Goal: Check status: Check status

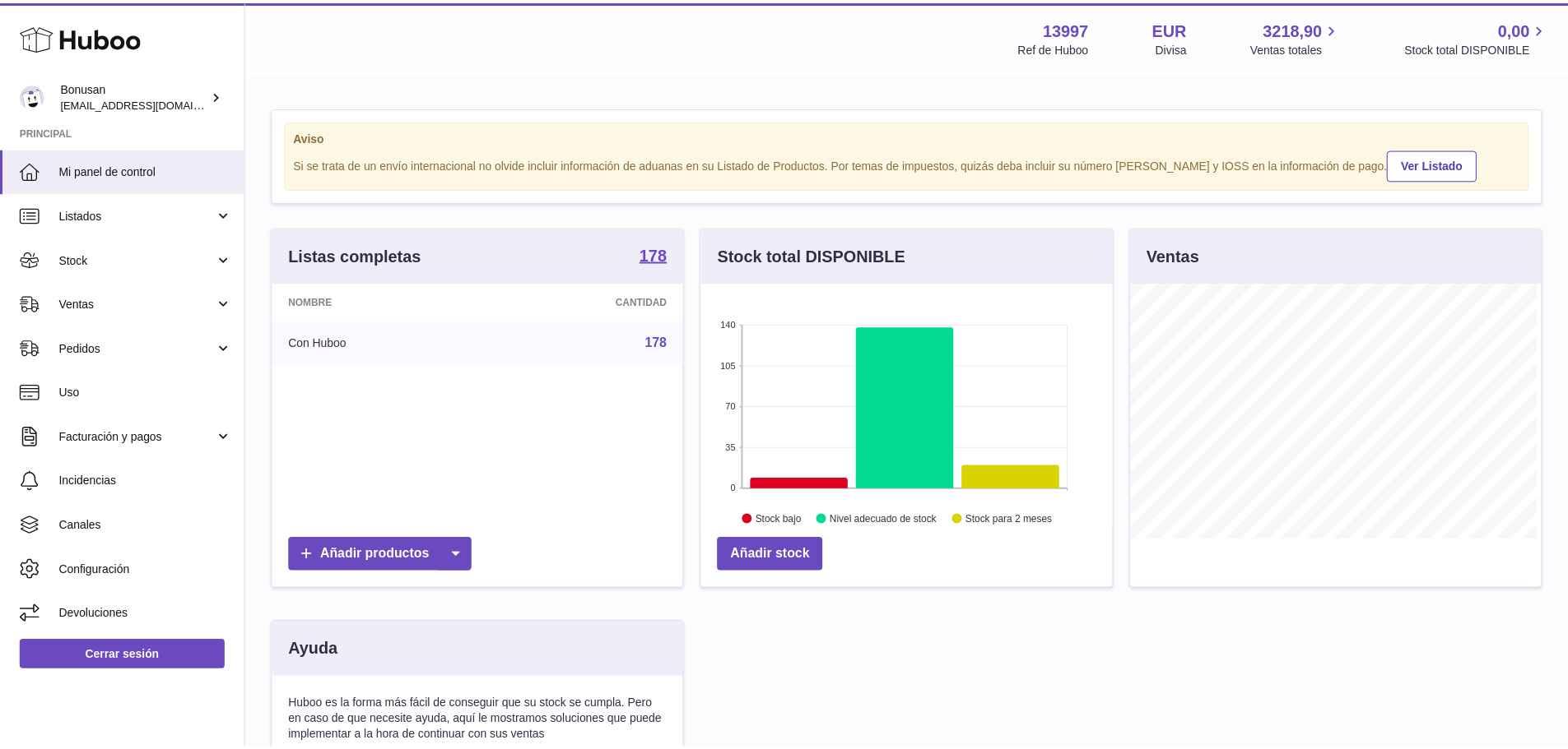
scroll to position [256, 415]
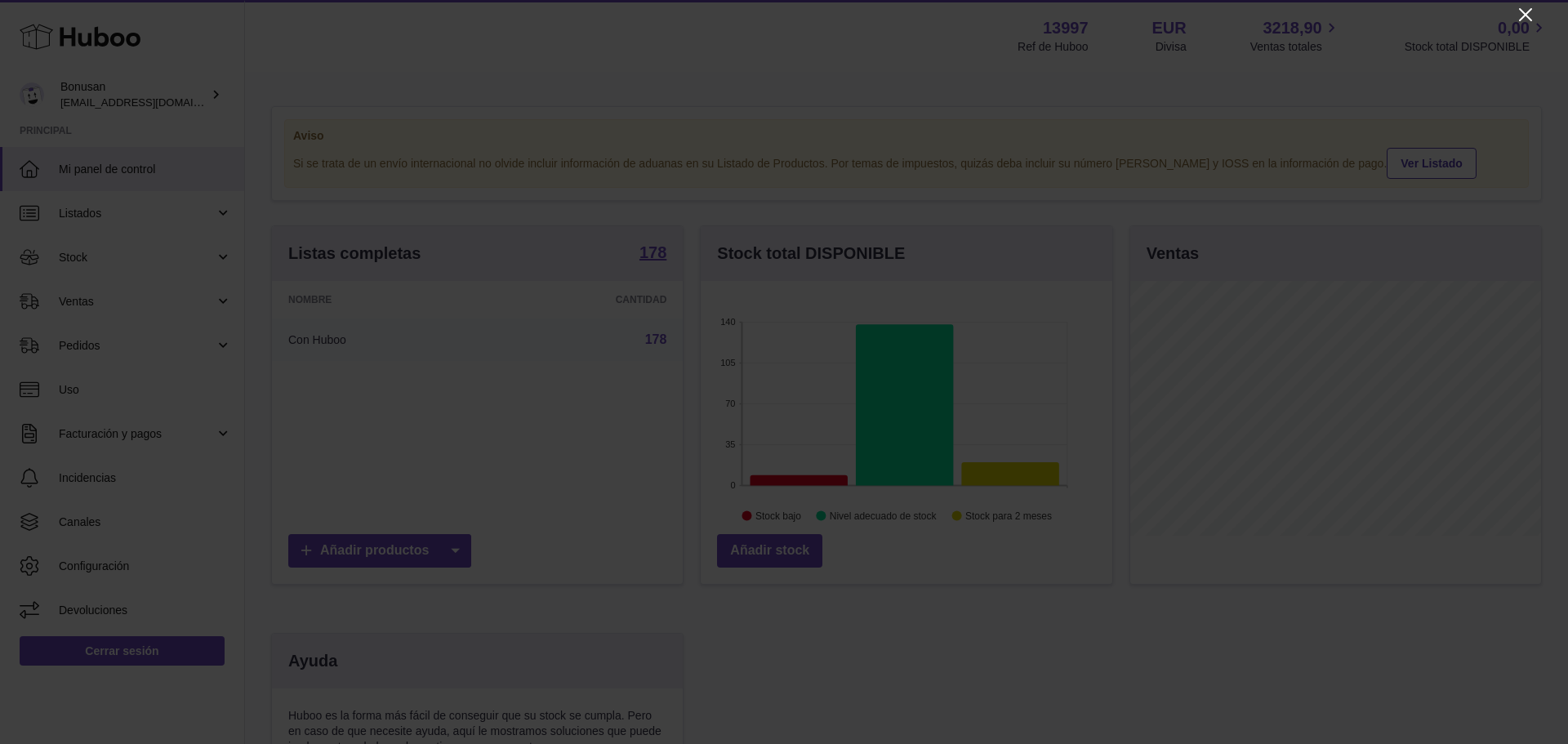
click at [1533, 13] on icon "Close" at bounding box center [1525, 15] width 20 height 20
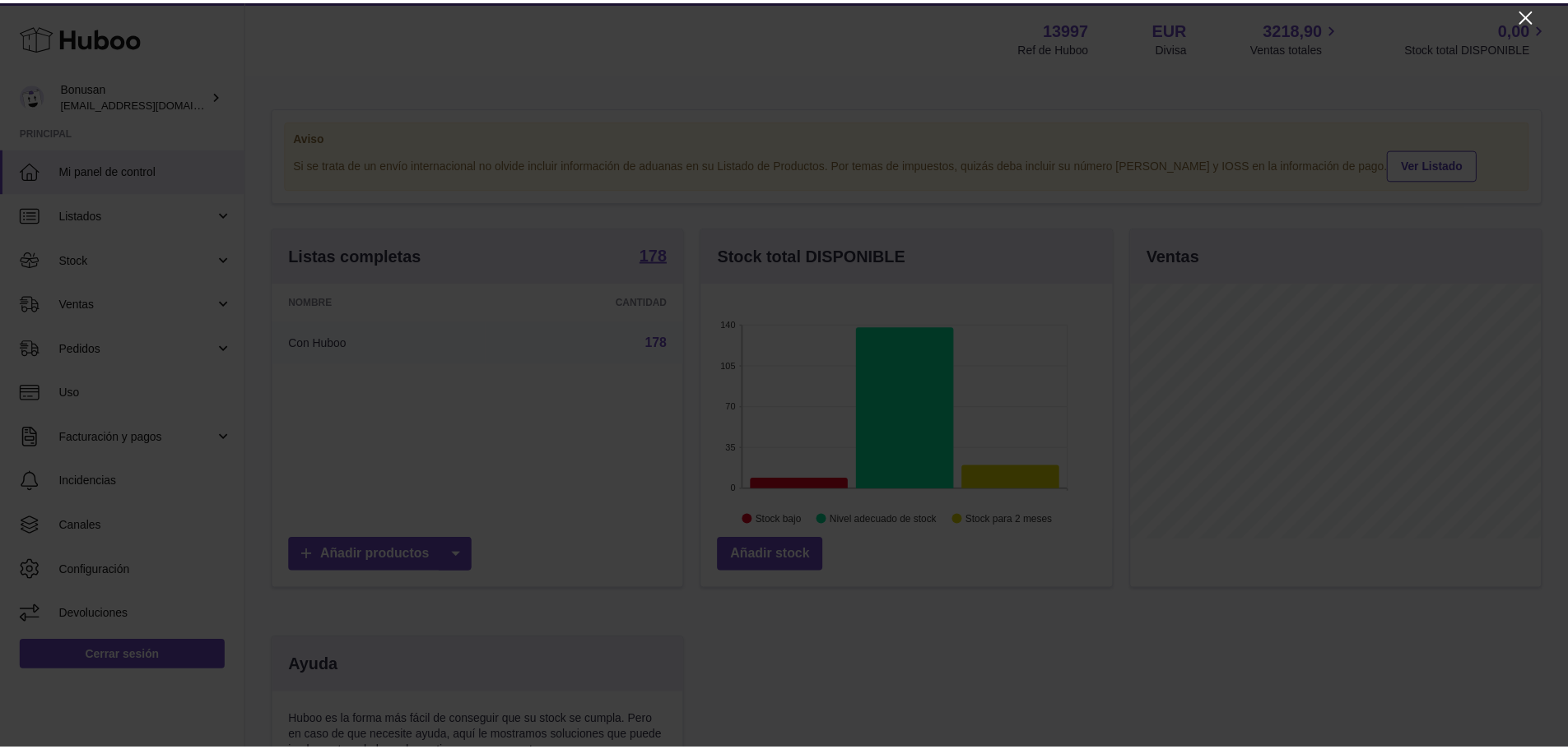
scroll to position [822276, 822504]
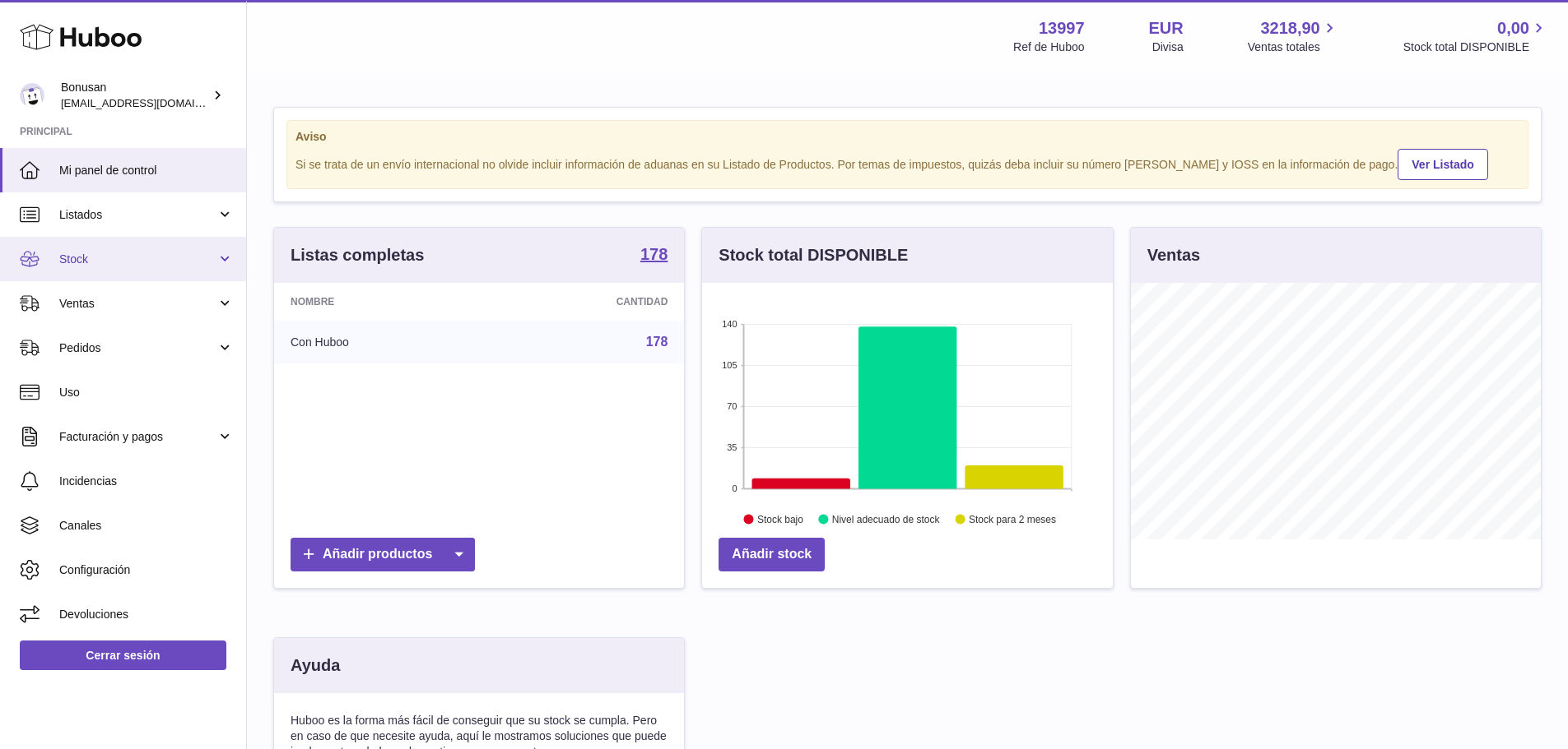
click at [100, 258] on span "Stock" at bounding box center [137, 260] width 157 height 16
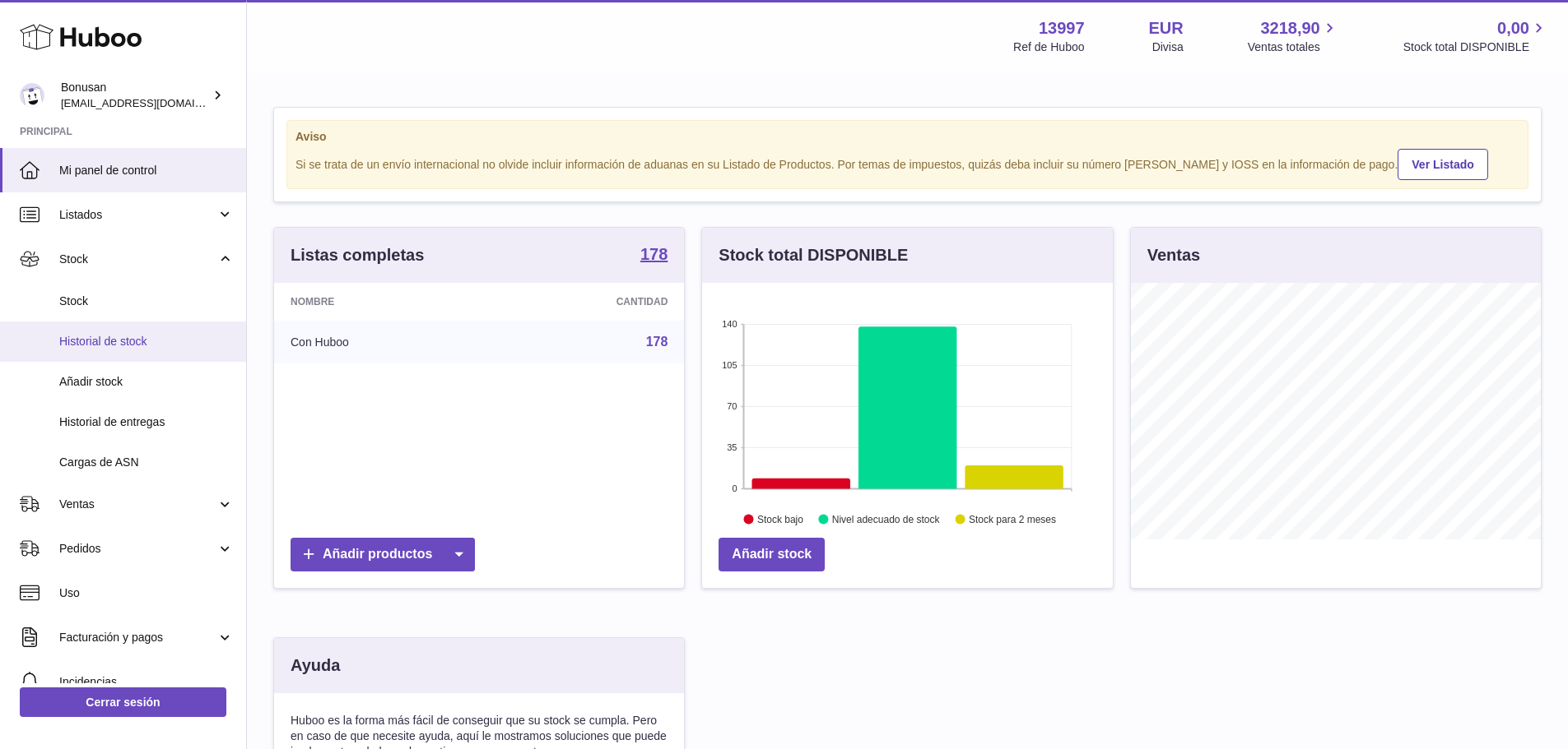
click at [114, 341] on span "Historial de stock" at bounding box center [146, 342] width 174 height 16
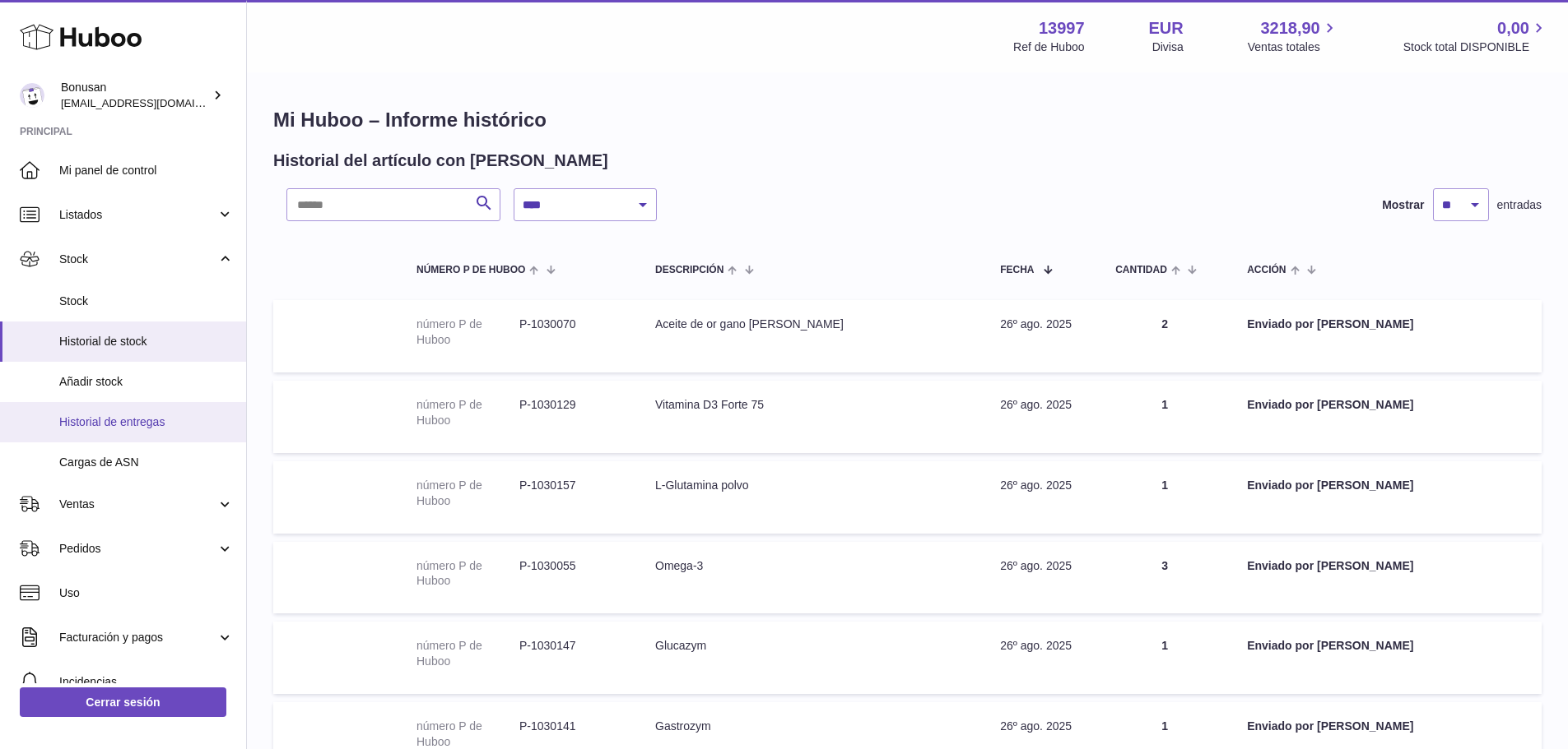
click at [137, 422] on span "Historial de entregas" at bounding box center [146, 423] width 174 height 16
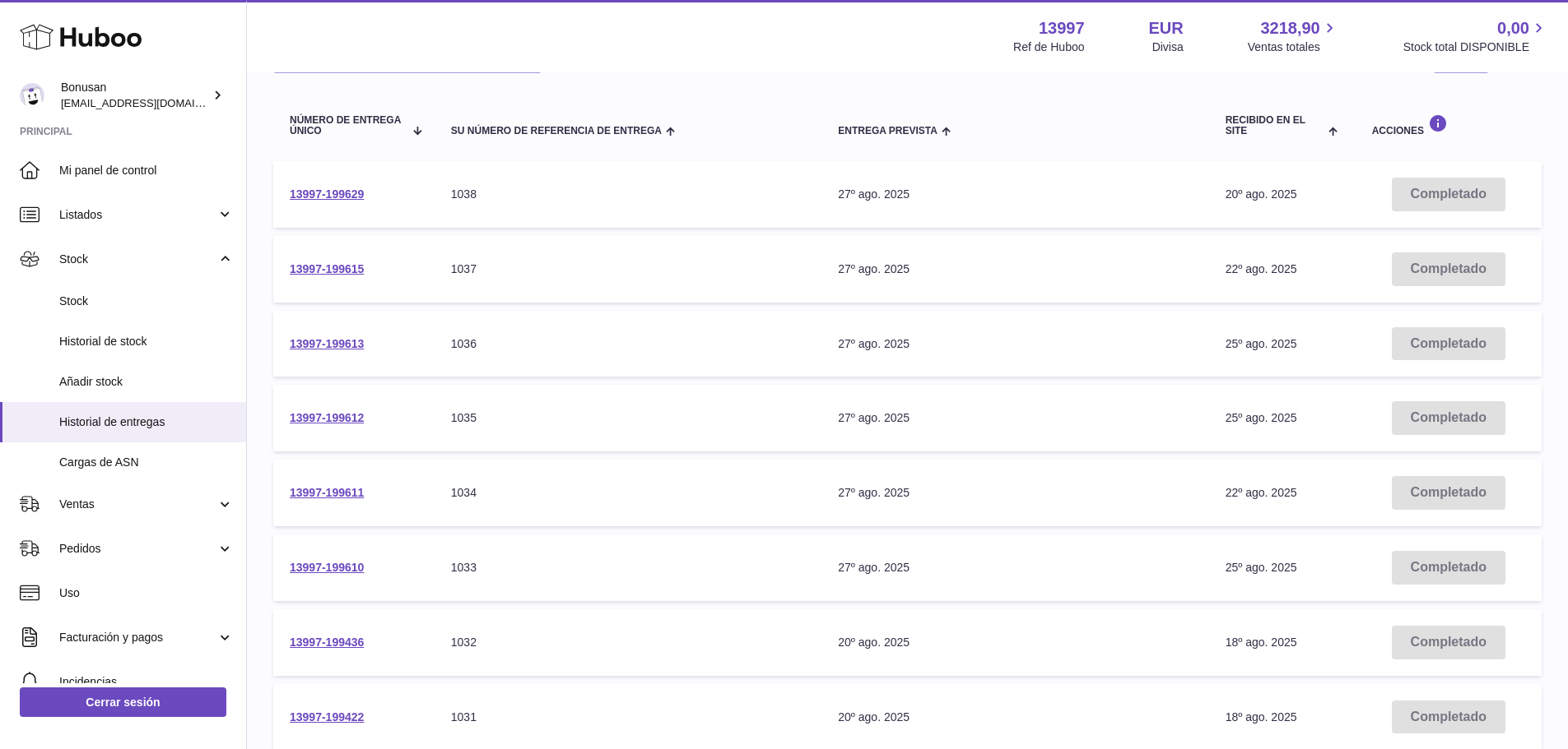
scroll to position [247, 0]
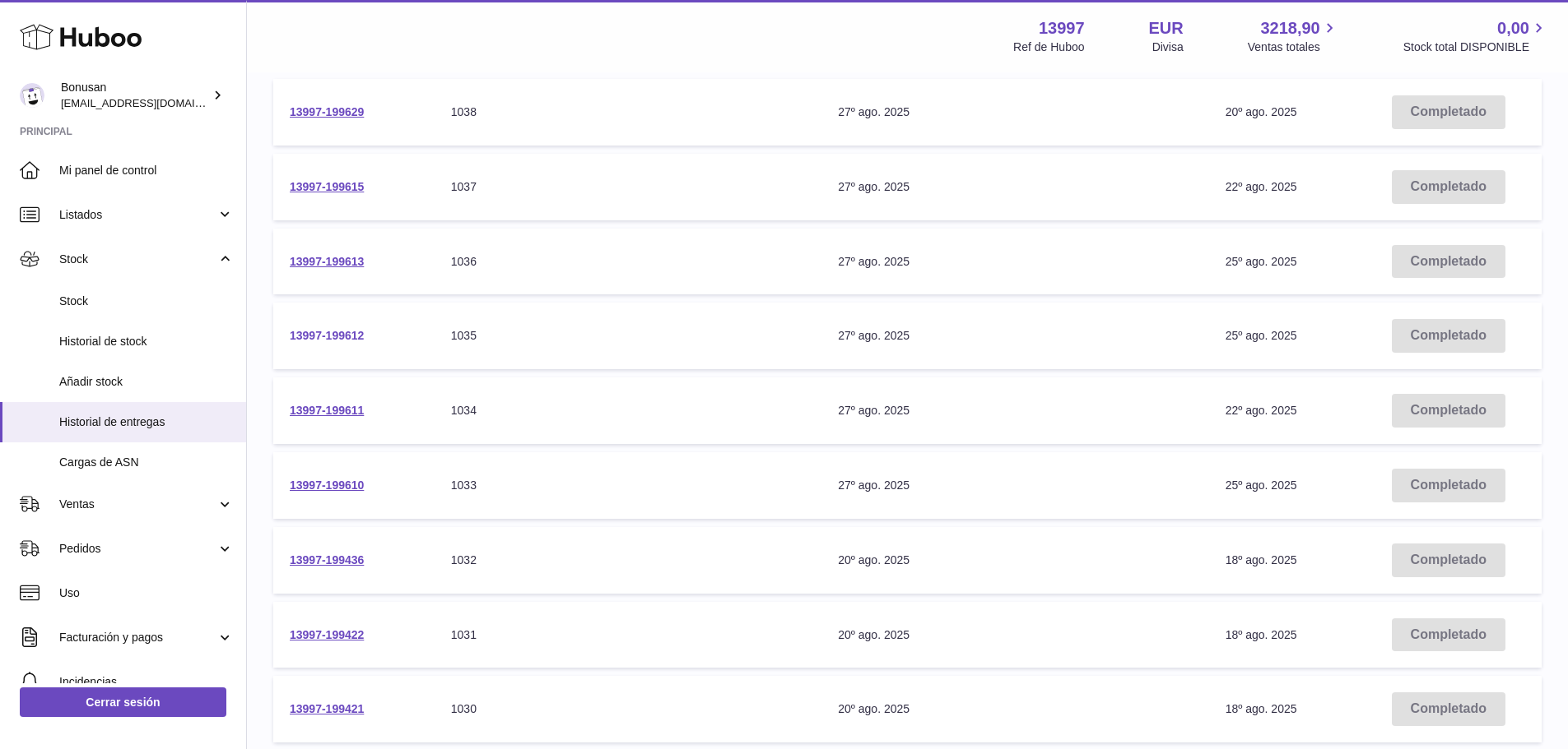
click at [317, 342] on link "13997-199612" at bounding box center [326, 335] width 74 height 13
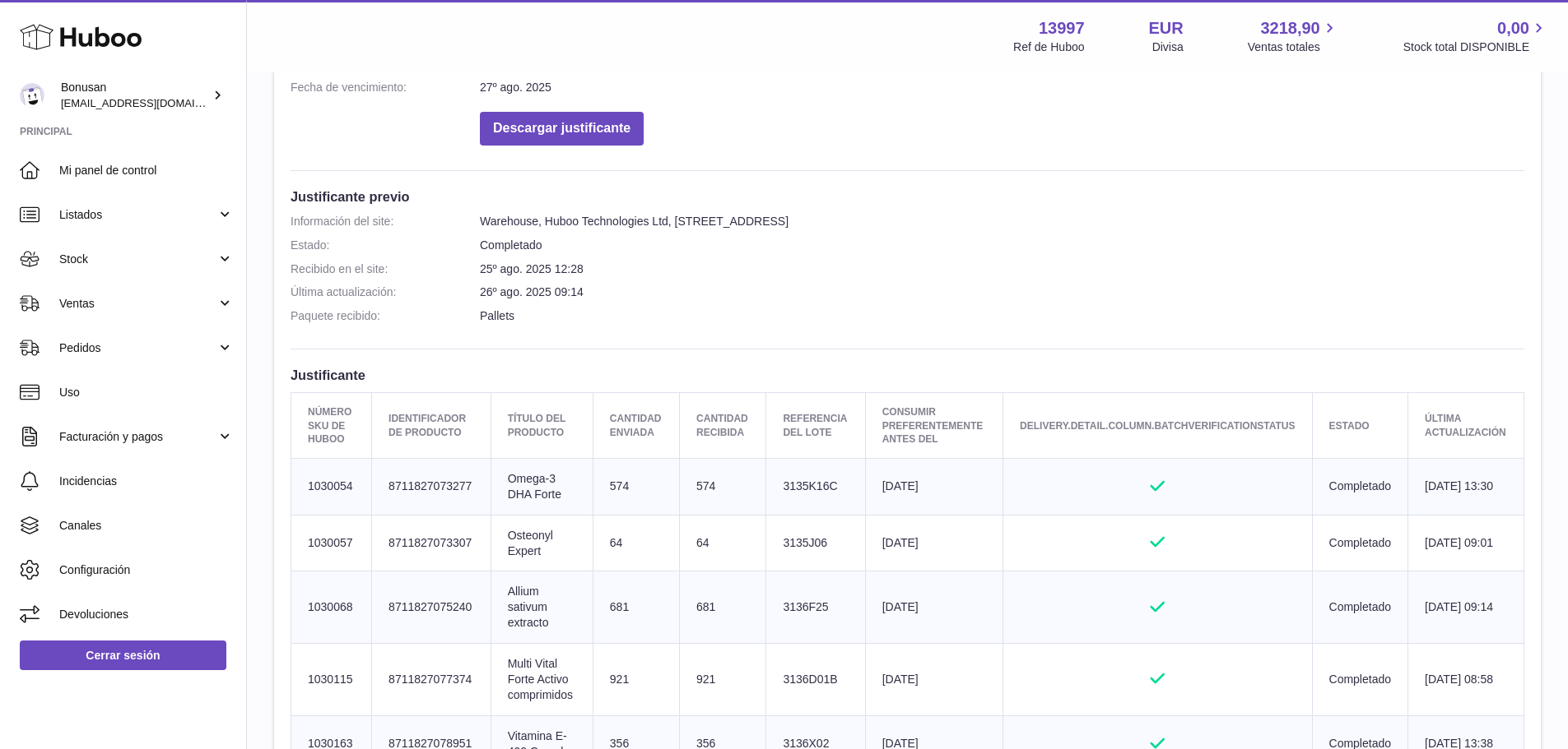
scroll to position [494, 0]
